Goal: Transaction & Acquisition: Purchase product/service

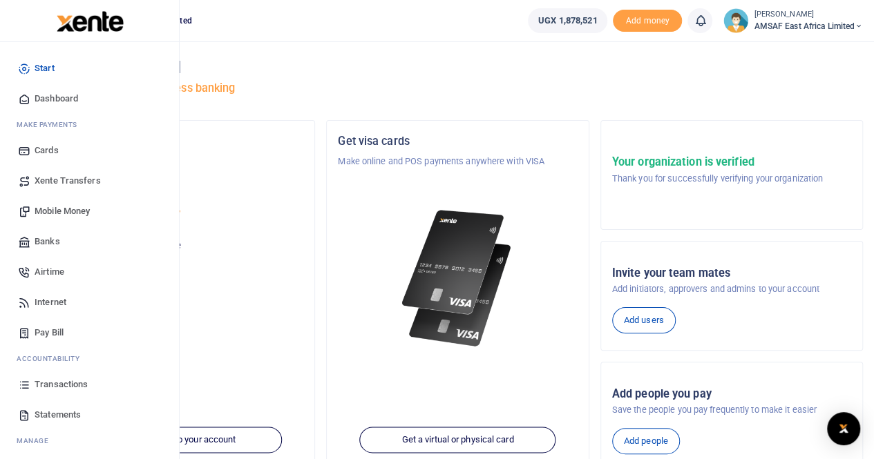
click at [44, 238] on span "Banks" at bounding box center [48, 242] width 26 height 14
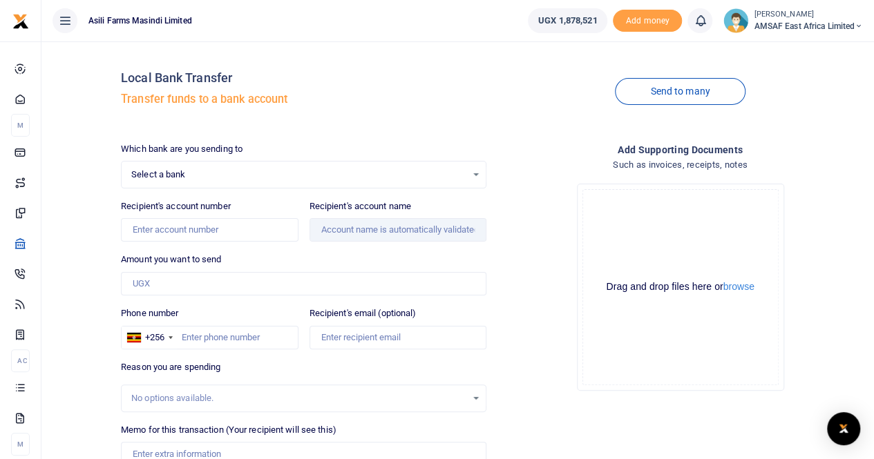
click at [220, 179] on span "Select a bank" at bounding box center [298, 175] width 335 height 14
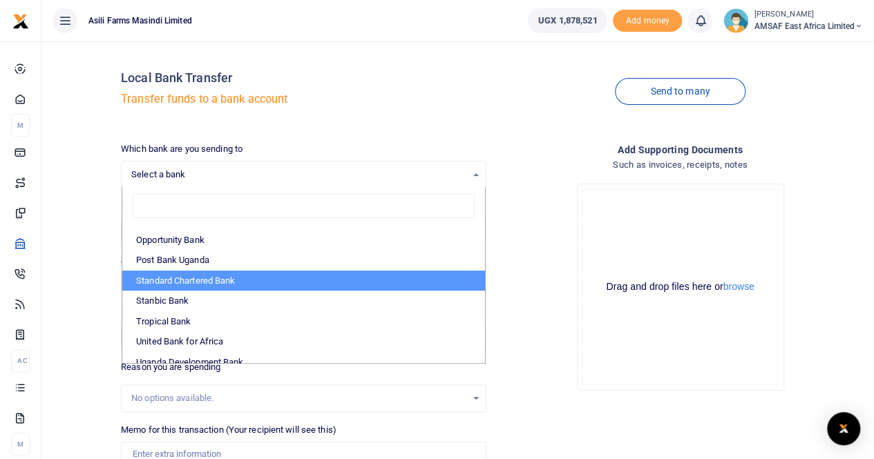
scroll to position [412, 0]
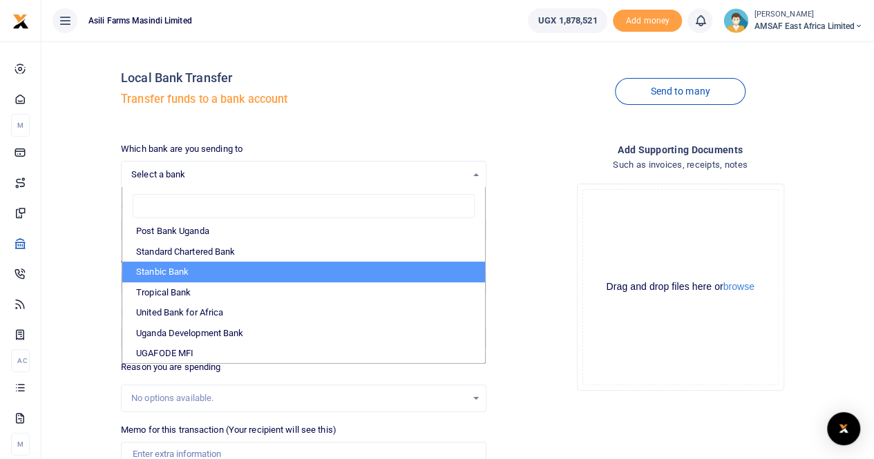
click at [189, 271] on li "Stanbic Bank" at bounding box center [303, 272] width 363 height 21
select select "STANBIC"
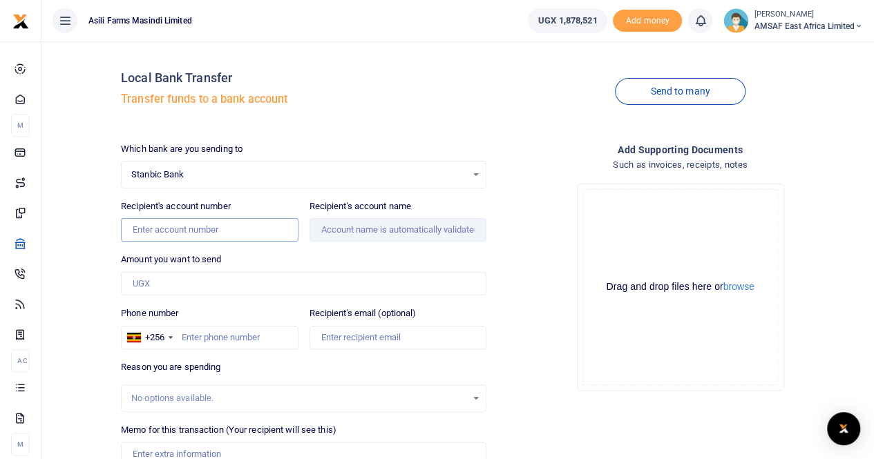
click at [177, 231] on input "Recipient's account number" at bounding box center [209, 229] width 177 height 23
paste input "9030003189383"
type input "9030003189383"
click at [247, 294] on input "Amount you want to send" at bounding box center [303, 283] width 365 height 23
type input "Ngaija Kutuza Deziderio"
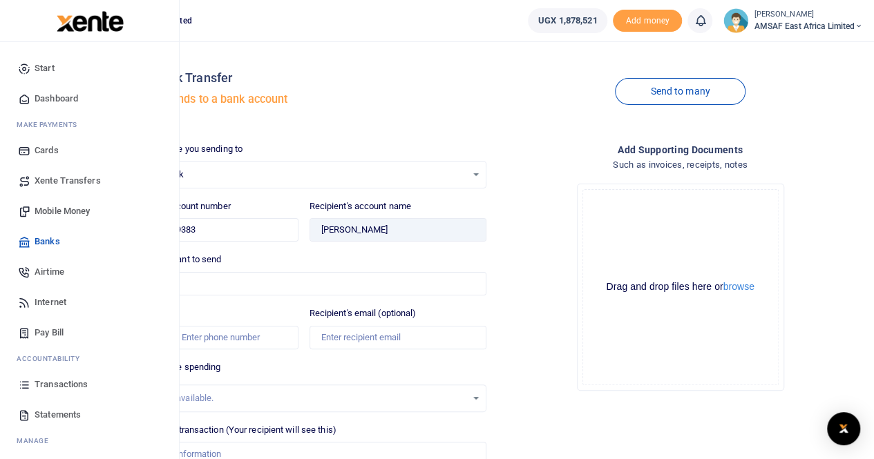
click at [57, 213] on span "Mobile Money" at bounding box center [62, 211] width 55 height 14
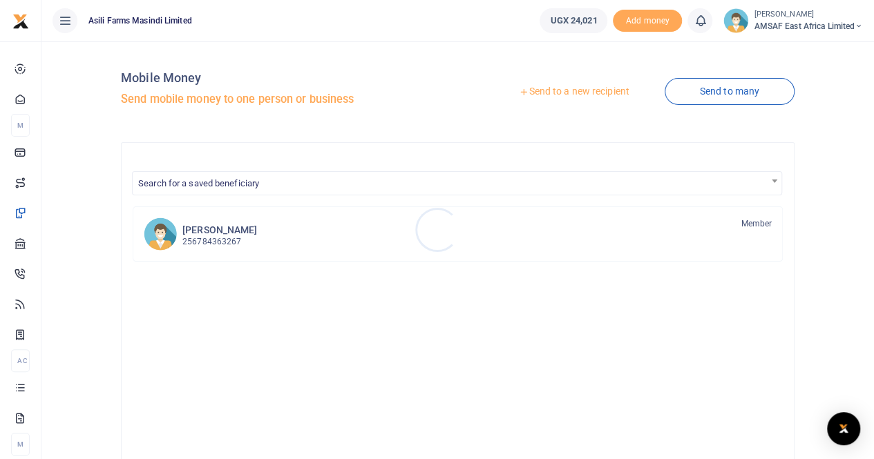
click at [564, 95] on div at bounding box center [437, 229] width 874 height 459
click at [564, 95] on link "Send to a new recipient" at bounding box center [573, 91] width 180 height 25
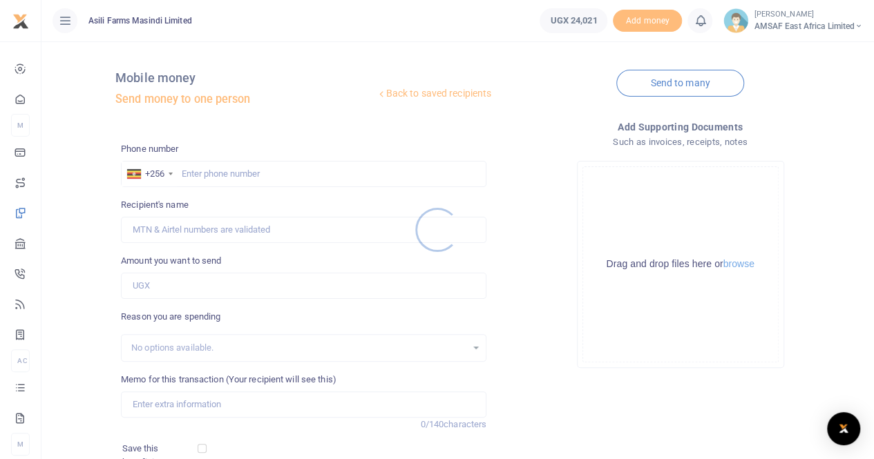
click at [244, 172] on div at bounding box center [437, 229] width 874 height 459
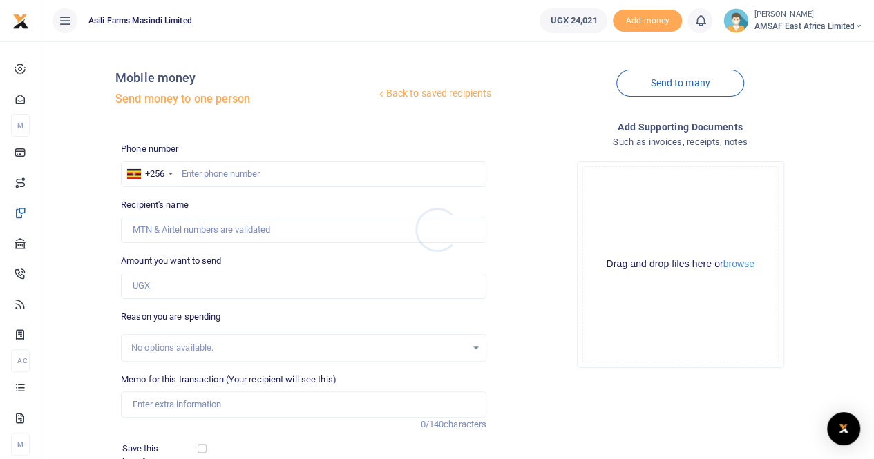
click at [244, 172] on div at bounding box center [437, 229] width 874 height 459
click at [209, 173] on input "text" at bounding box center [303, 174] width 365 height 26
type input "790654430"
type input "Simon Nyongesa"
type input "790654430"
